Goal: Task Accomplishment & Management: Manage account settings

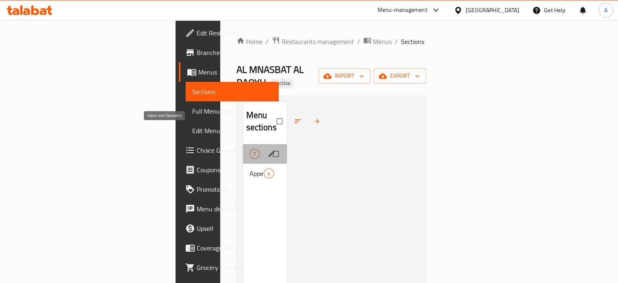
click at [250, 149] on span "Cakes and Desserts" at bounding box center [250, 154] width 0 height 10
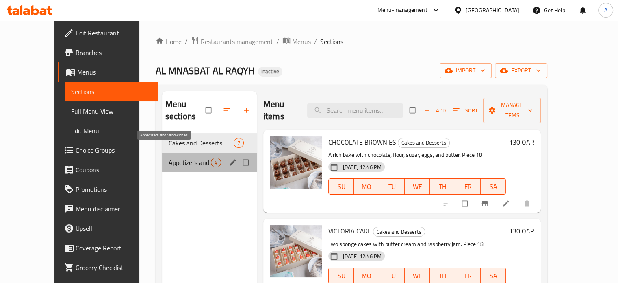
click at [176, 157] on span "Appetizers and Sandwiches" at bounding box center [190, 162] width 42 height 10
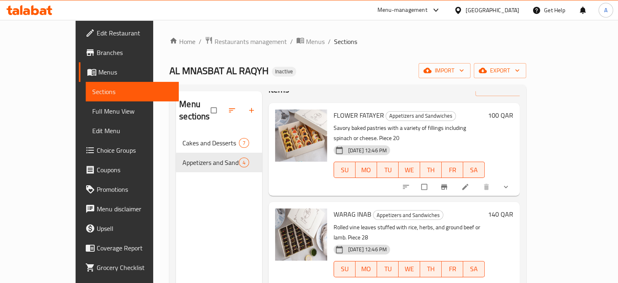
scroll to position [41, 0]
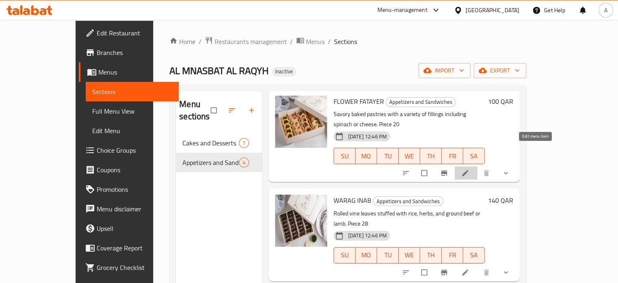
click at [470, 169] on icon at bounding box center [465, 173] width 8 height 8
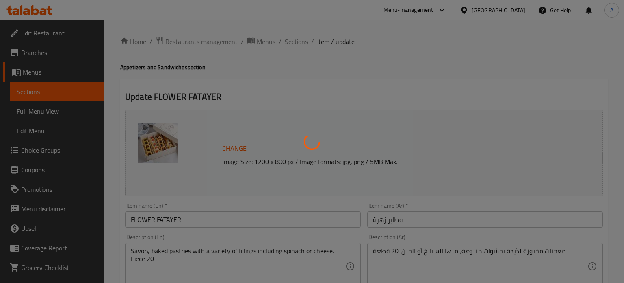
type input "إختيارك من الحشو:"
type input "1"
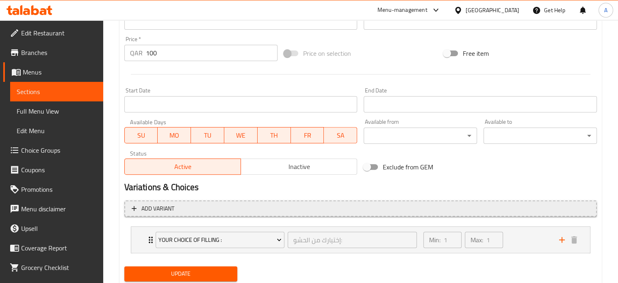
scroll to position [317, 0]
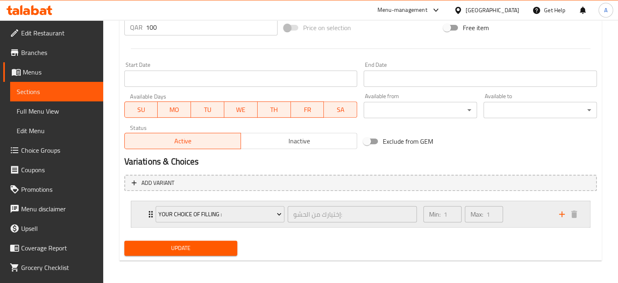
click at [520, 216] on div "Min: 1 ​ Max: 1 ​" at bounding box center [487, 214] width 136 height 26
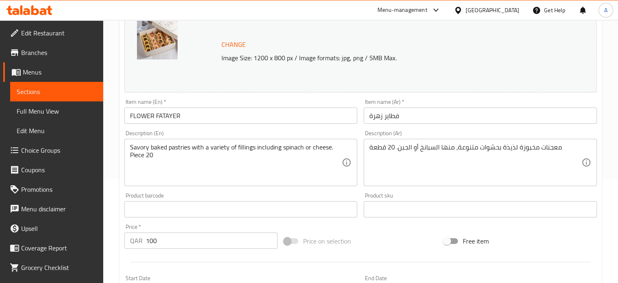
scroll to position [0, 0]
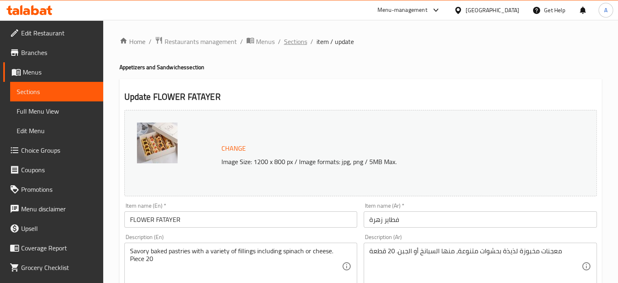
click at [289, 40] on span "Sections" at bounding box center [295, 42] width 23 height 10
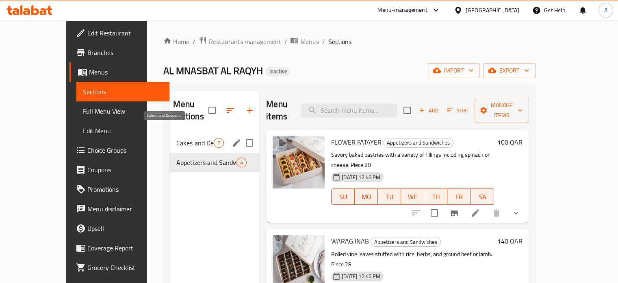
click at [176, 138] on span "Cakes and Desserts" at bounding box center [194, 143] width 37 height 10
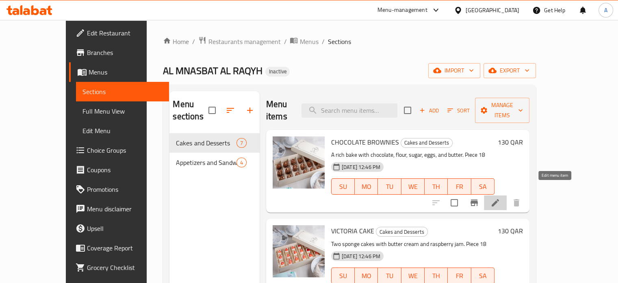
click at [500, 198] on icon at bounding box center [496, 203] width 10 height 10
